Goal: Information Seeking & Learning: Learn about a topic

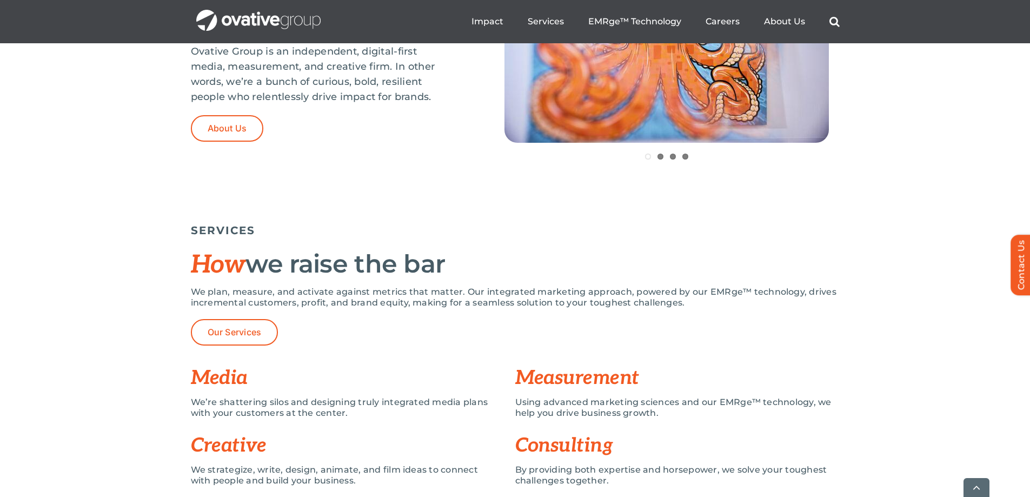
scroll to position [721, 0]
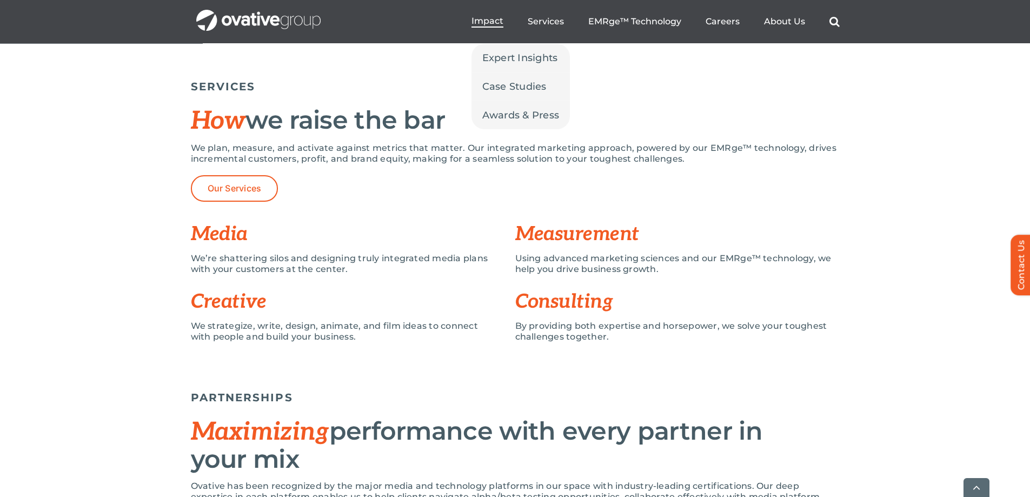
click at [478, 17] on span "Impact" at bounding box center [487, 21] width 32 height 11
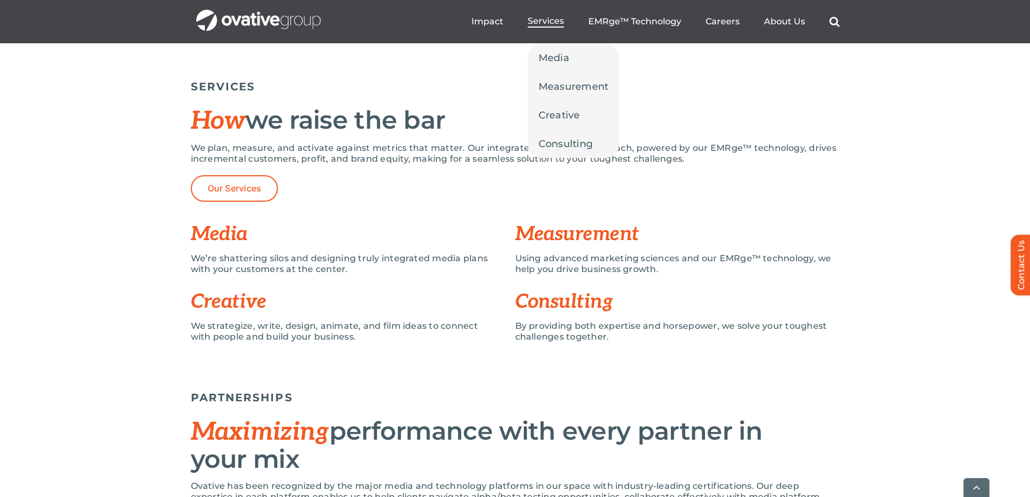
click at [552, 19] on span "Services" at bounding box center [546, 21] width 36 height 11
click at [563, 54] on span "Media" at bounding box center [553, 57] width 31 height 15
click at [567, 84] on span "Measurement" at bounding box center [573, 86] width 70 height 15
click at [566, 118] on span "Creative" at bounding box center [559, 115] width 42 height 15
click at [571, 143] on span "Consulting" at bounding box center [565, 143] width 55 height 15
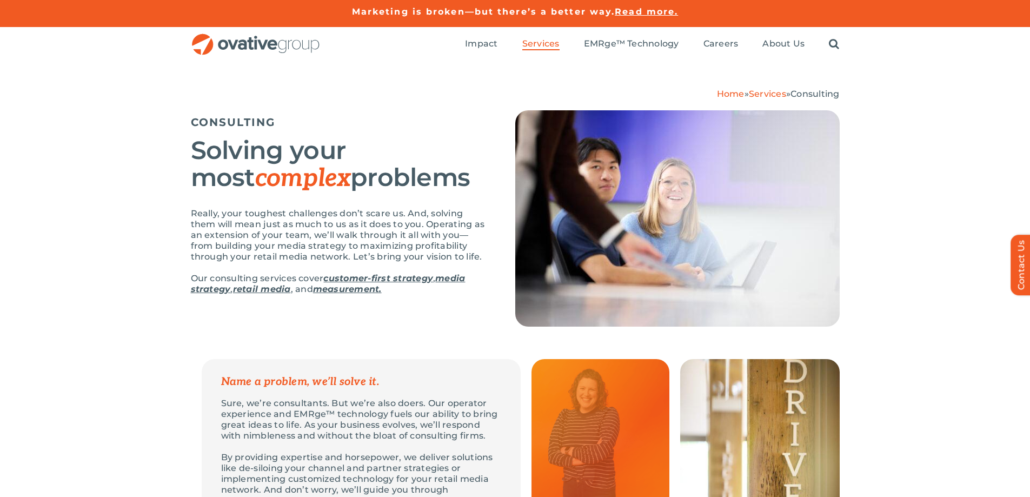
click at [344, 191] on div "Solving your most complex problems" at bounding box center [339, 172] width 297 height 71
